Goal: Information Seeking & Learning: Learn about a topic

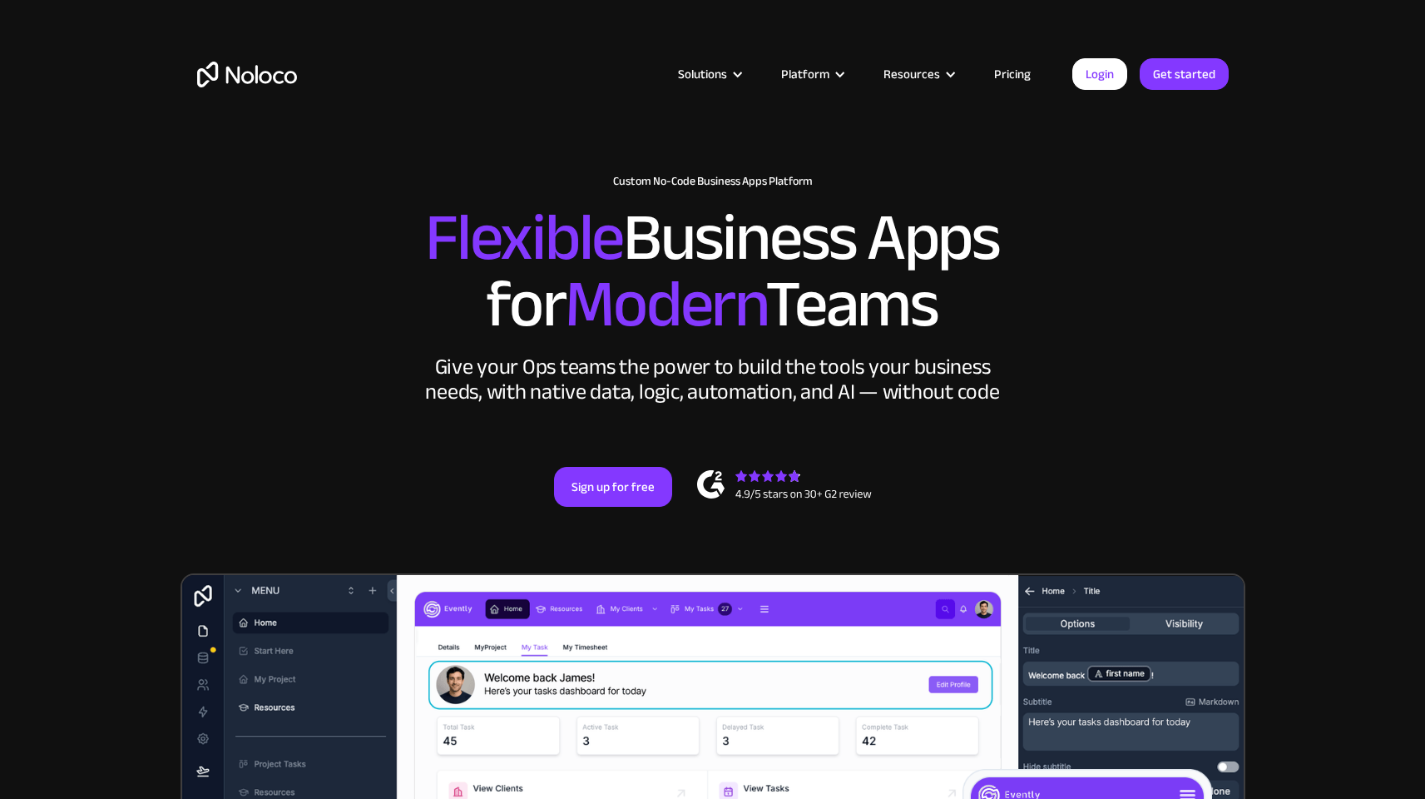
click at [1017, 77] on link "Pricing" at bounding box center [1012, 74] width 78 height 22
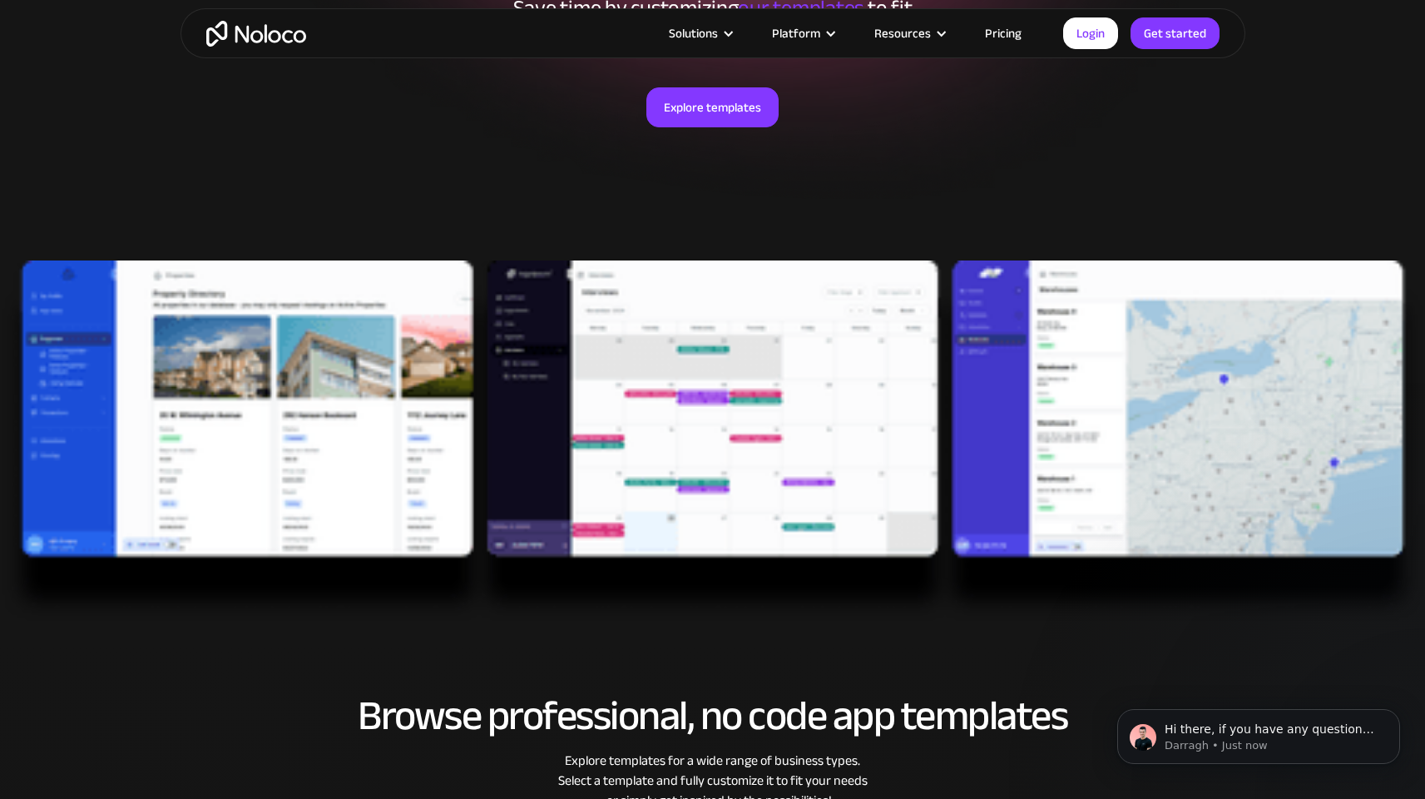
scroll to position [344, 0]
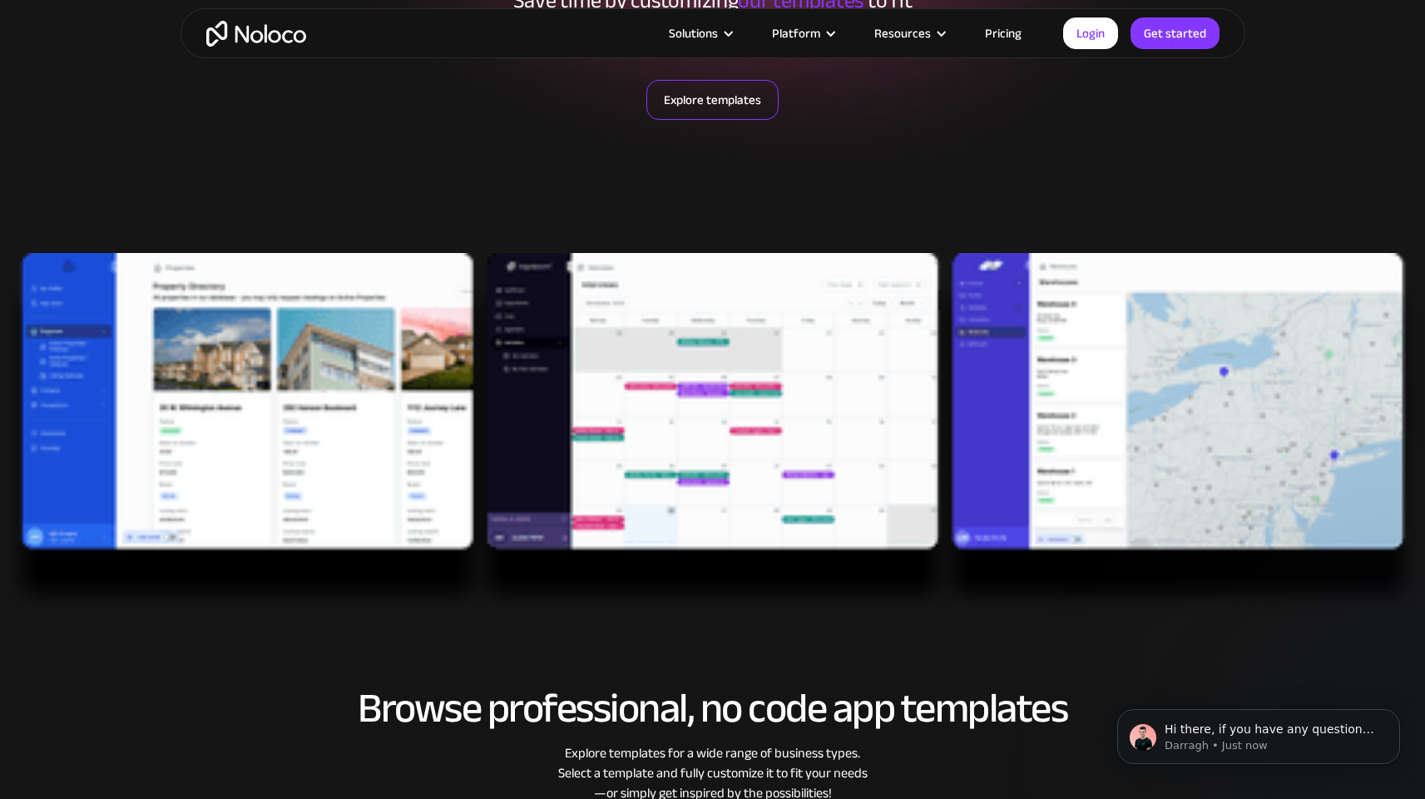
click at [691, 89] on link "Explore templates" at bounding box center [712, 100] width 132 height 40
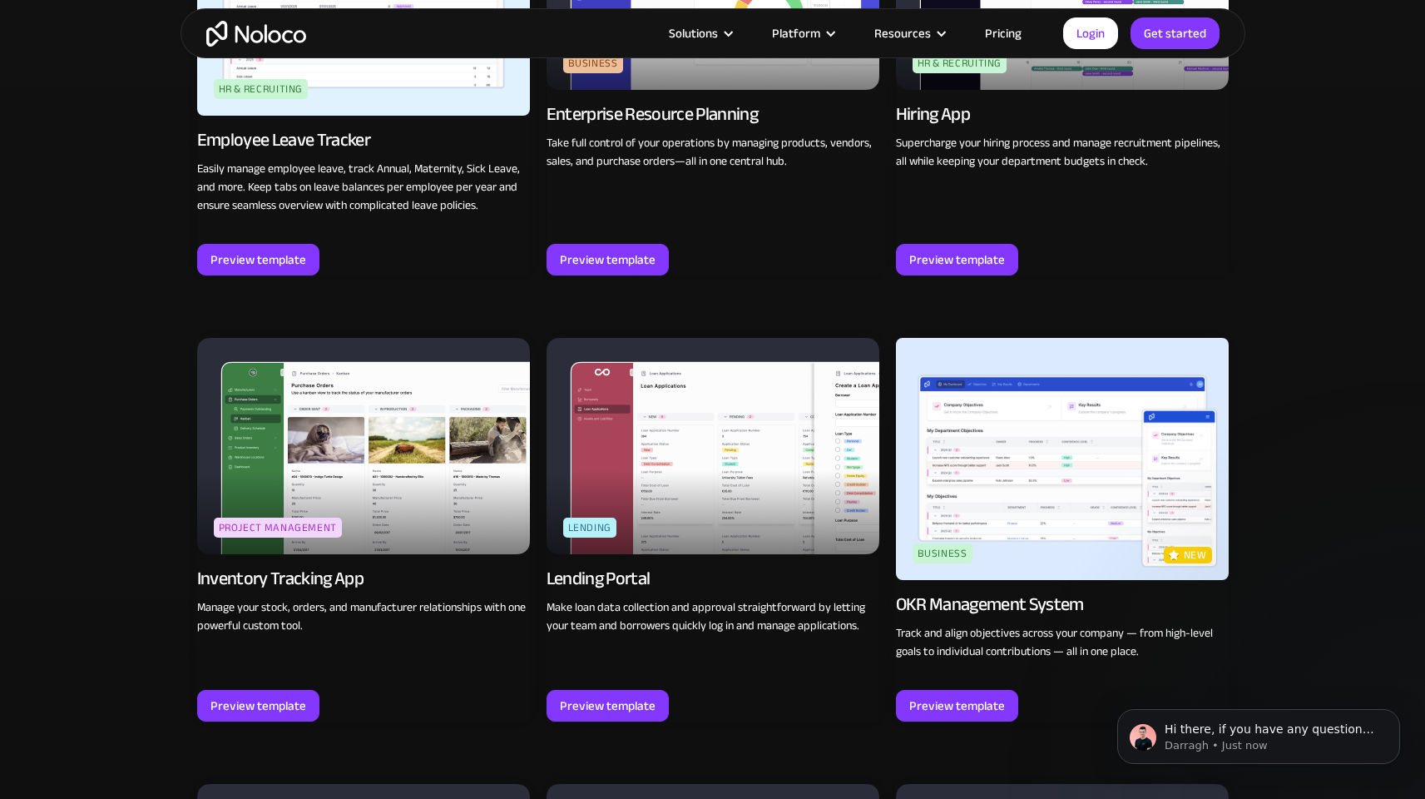
scroll to position [2372, 0]
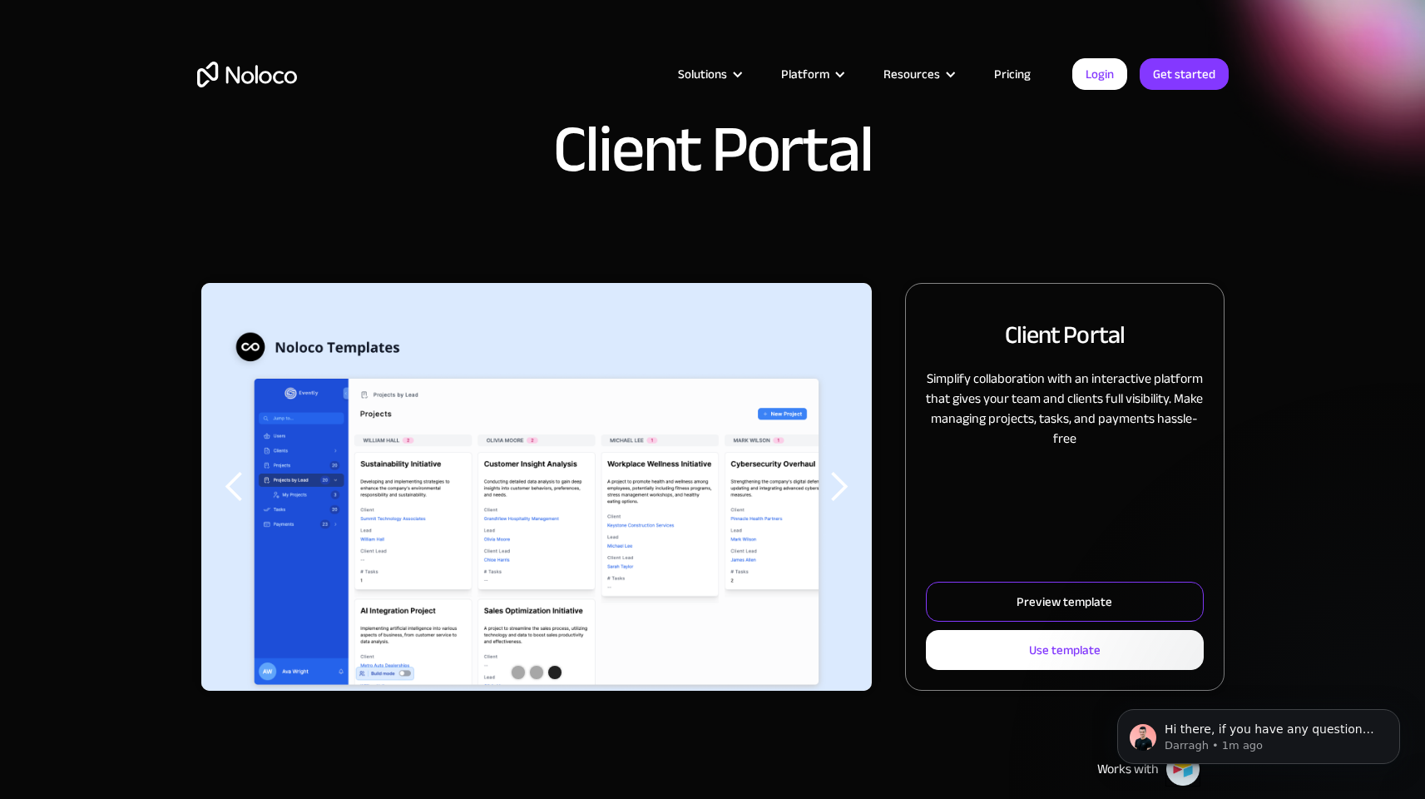
click at [1035, 587] on link "Preview template" at bounding box center [1064, 602] width 277 height 40
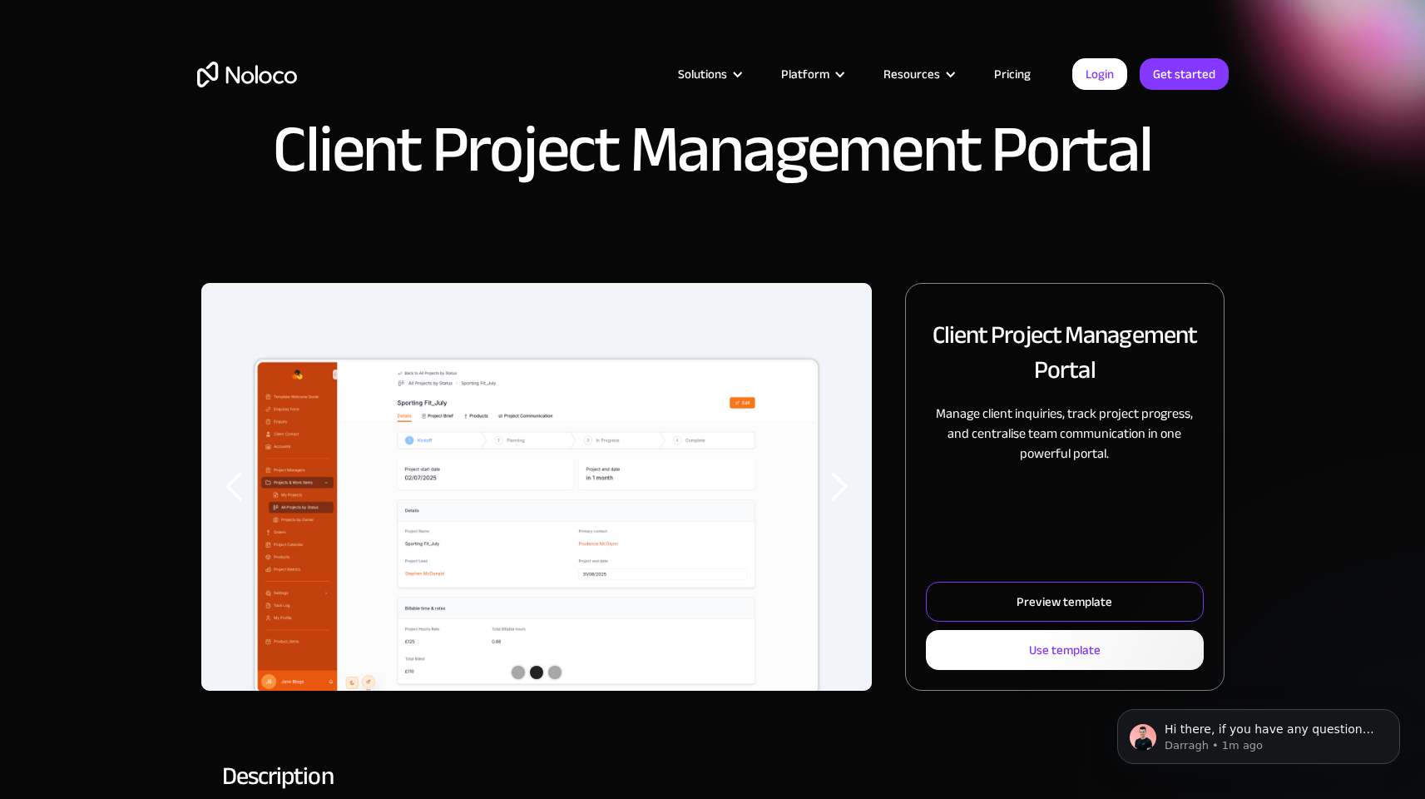
click at [966, 585] on link "Preview template" at bounding box center [1064, 602] width 277 height 40
